Goal: Transaction & Acquisition: Purchase product/service

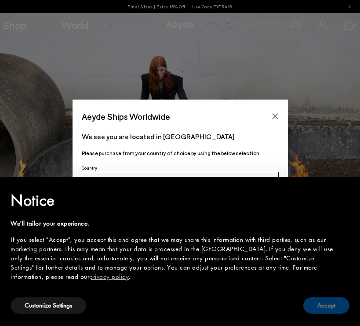
click at [337, 305] on button "Accept" at bounding box center [327, 305] width 46 height 16
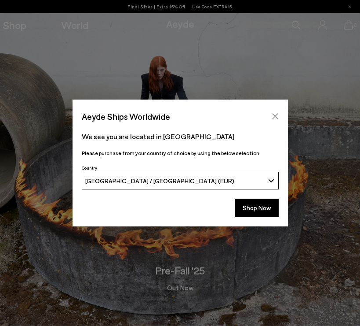
click at [275, 115] on icon "Close" at bounding box center [275, 116] width 7 height 7
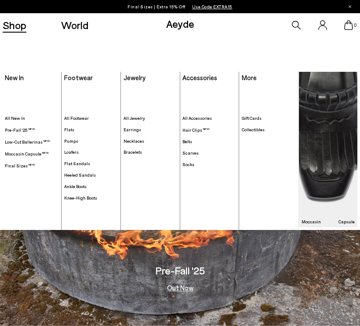
click at [20, 26] on link "Shop" at bounding box center [15, 25] width 24 height 11
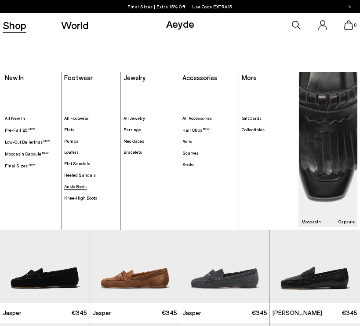
click at [75, 185] on span "Ankle Boots" at bounding box center [75, 185] width 22 height 5
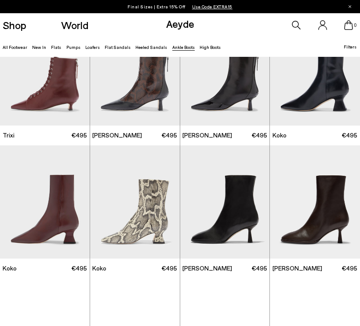
scroll to position [40, 0]
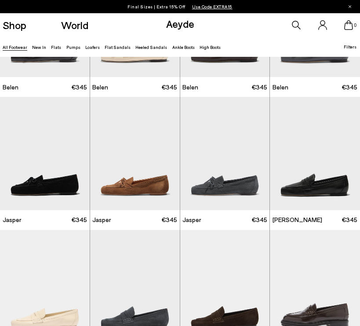
scroll to position [295, 0]
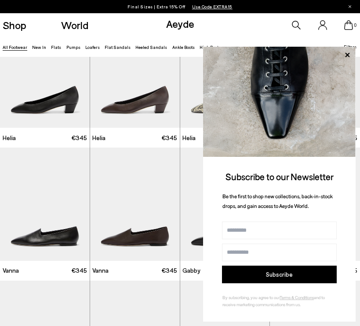
scroll to position [1681, 0]
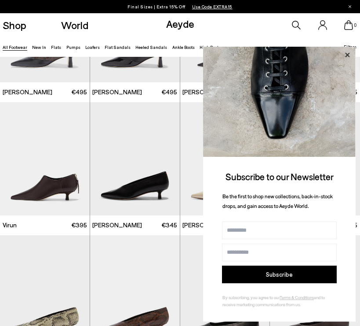
click at [348, 55] on icon at bounding box center [347, 54] width 4 height 4
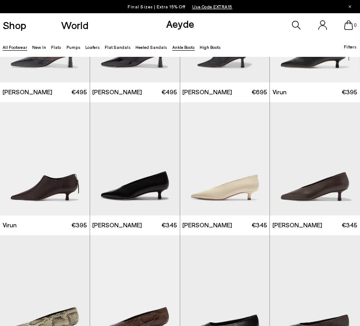
click at [172, 47] on link "Ankle Boots" at bounding box center [183, 46] width 22 height 5
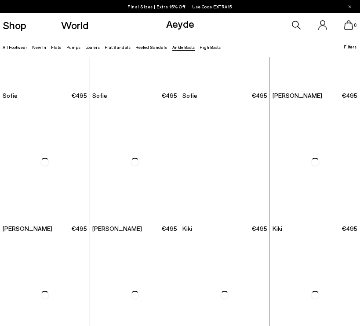
scroll to position [627, 0]
